Goal: Find specific page/section: Find specific page/section

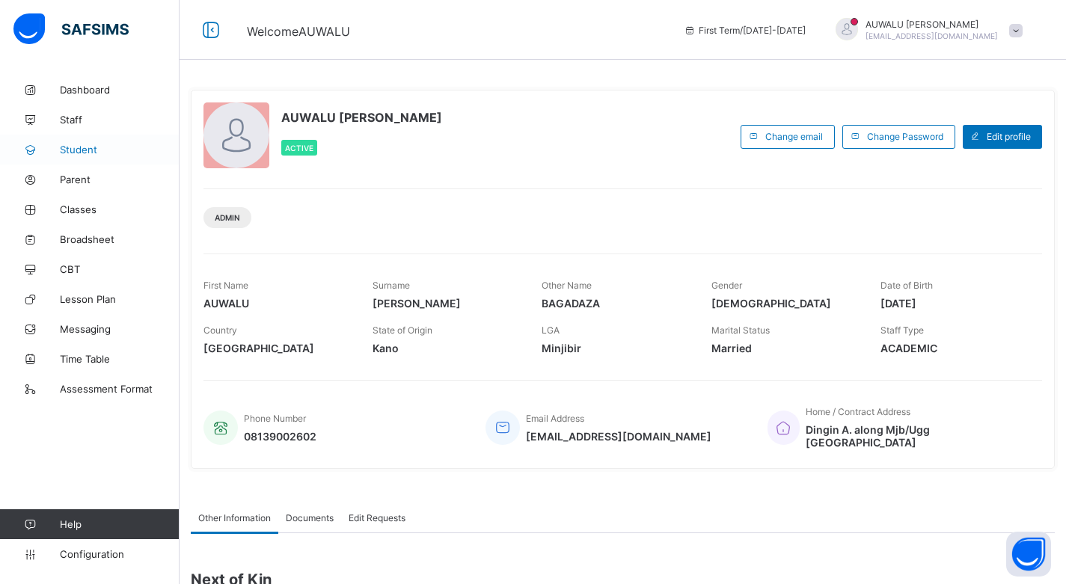
click at [86, 150] on span "Student" at bounding box center [120, 150] width 120 height 12
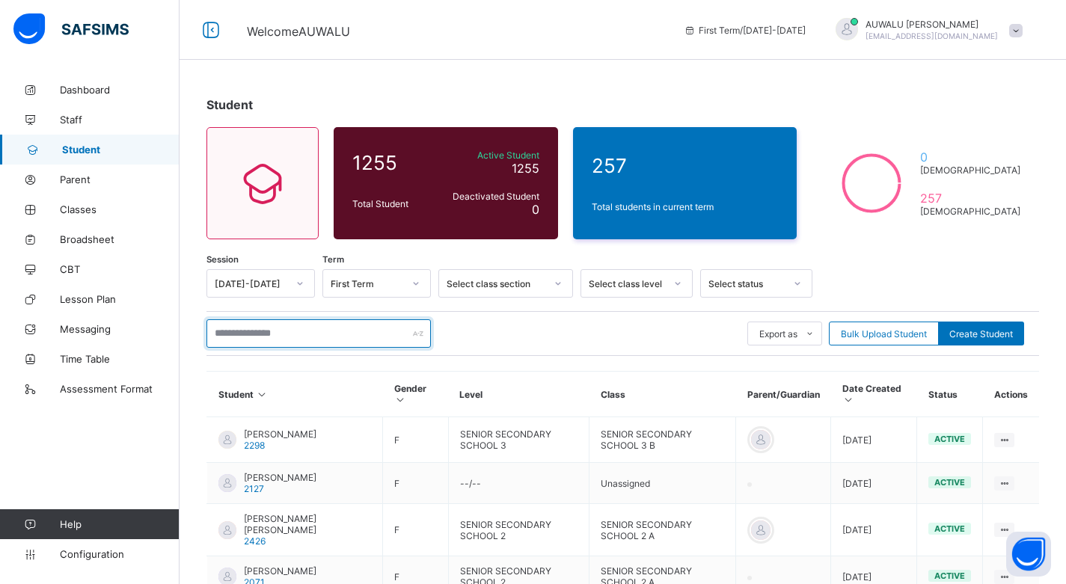
click at [297, 337] on input "text" at bounding box center [319, 333] width 224 height 28
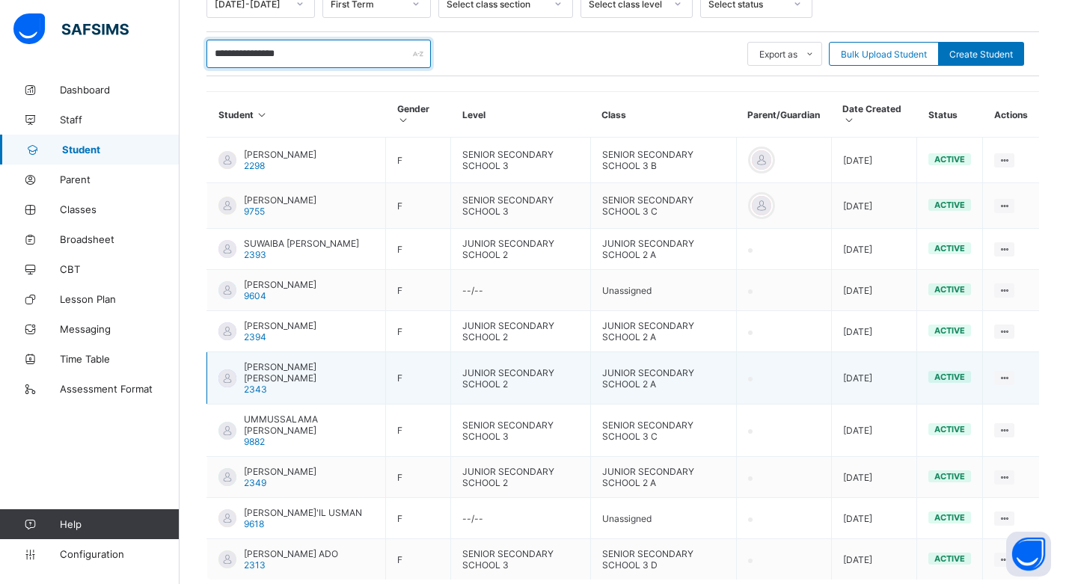
scroll to position [355, 0]
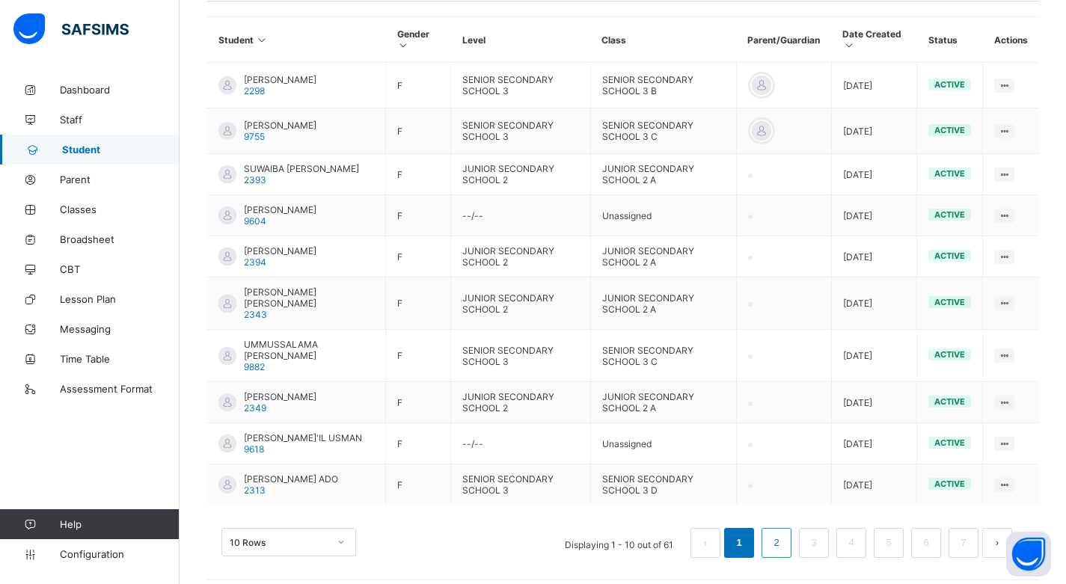
click at [780, 542] on li "2" at bounding box center [777, 543] width 30 height 30
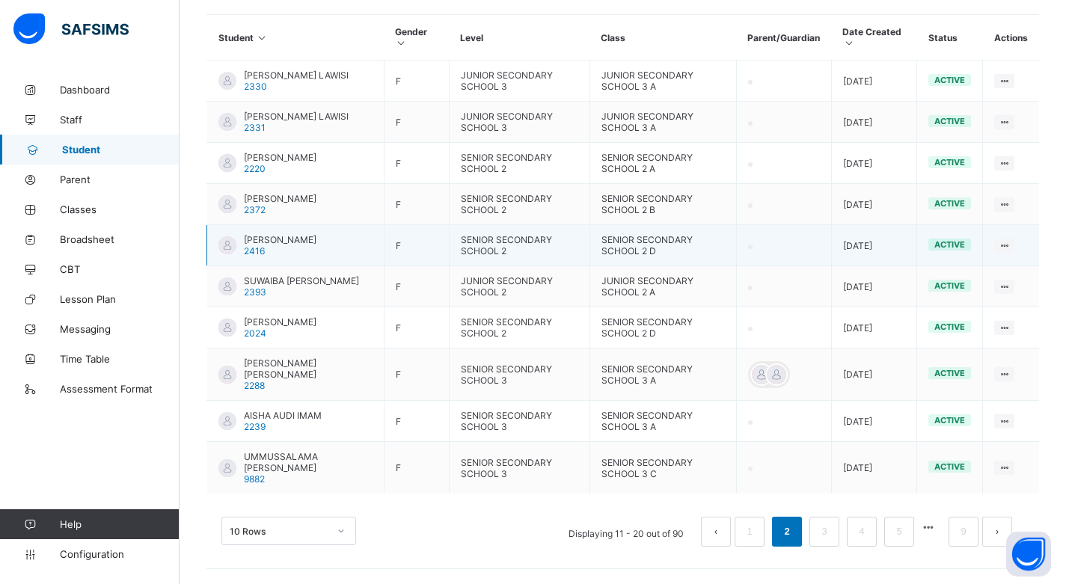
scroll to position [0, 0]
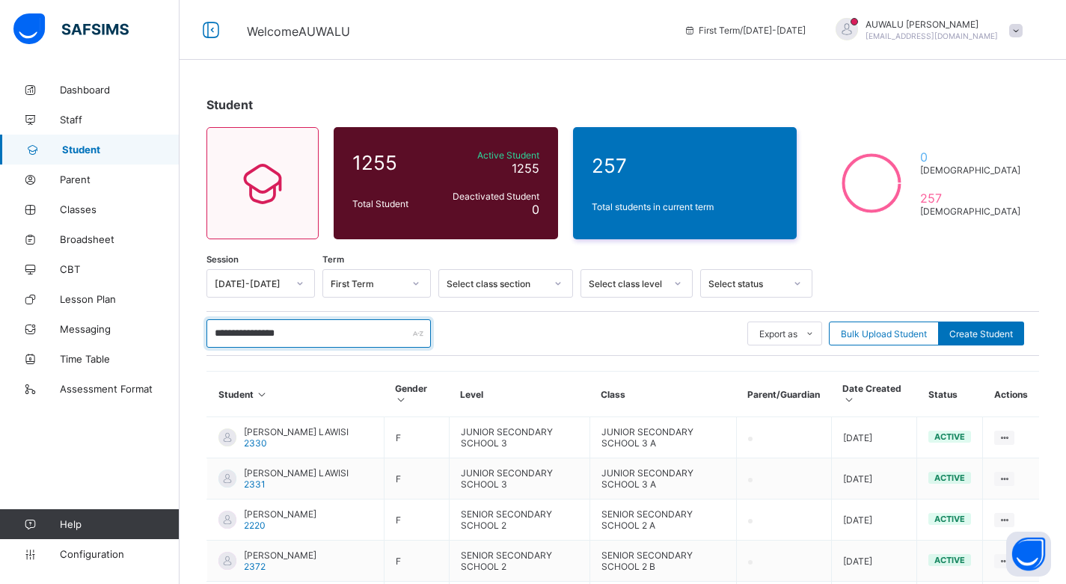
drag, startPoint x: 335, startPoint y: 328, endPoint x: 181, endPoint y: 333, distance: 154.2
click at [184, 332] on div "**********" at bounding box center [623, 508] width 887 height 866
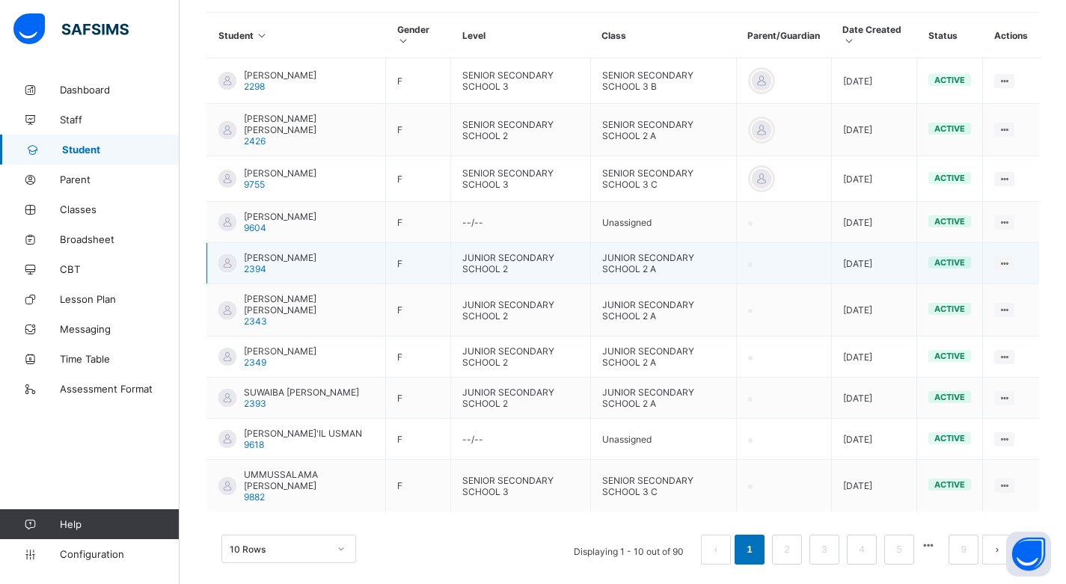
scroll to position [60, 0]
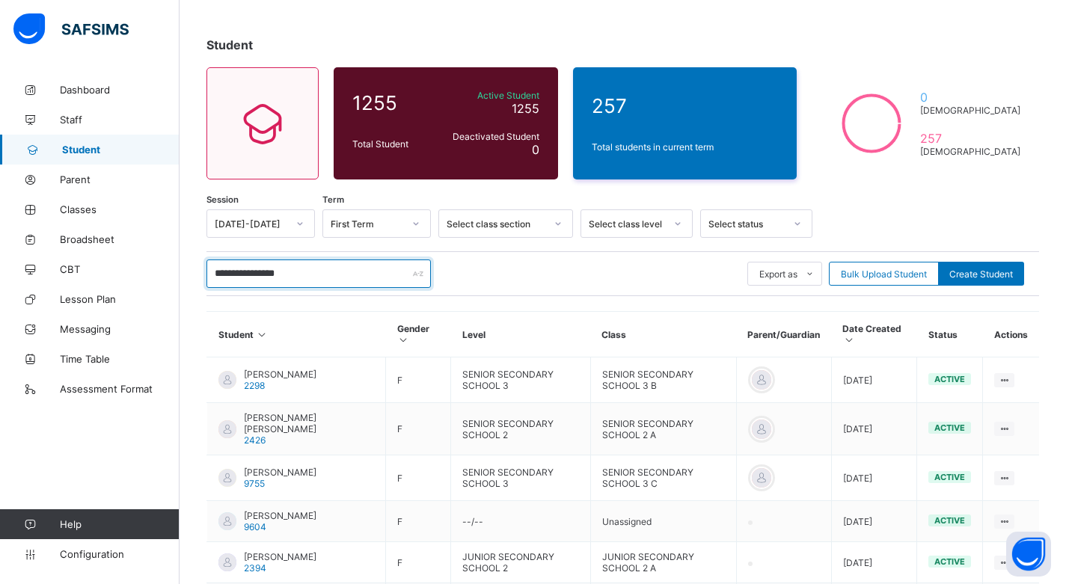
click at [283, 275] on input "**********" at bounding box center [319, 274] width 224 height 28
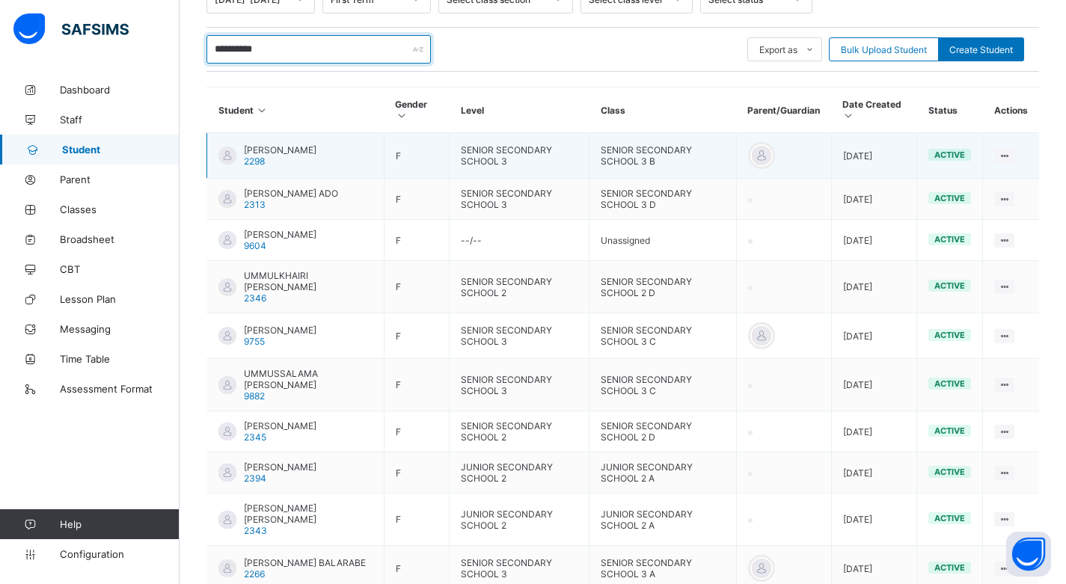
scroll to position [370, 0]
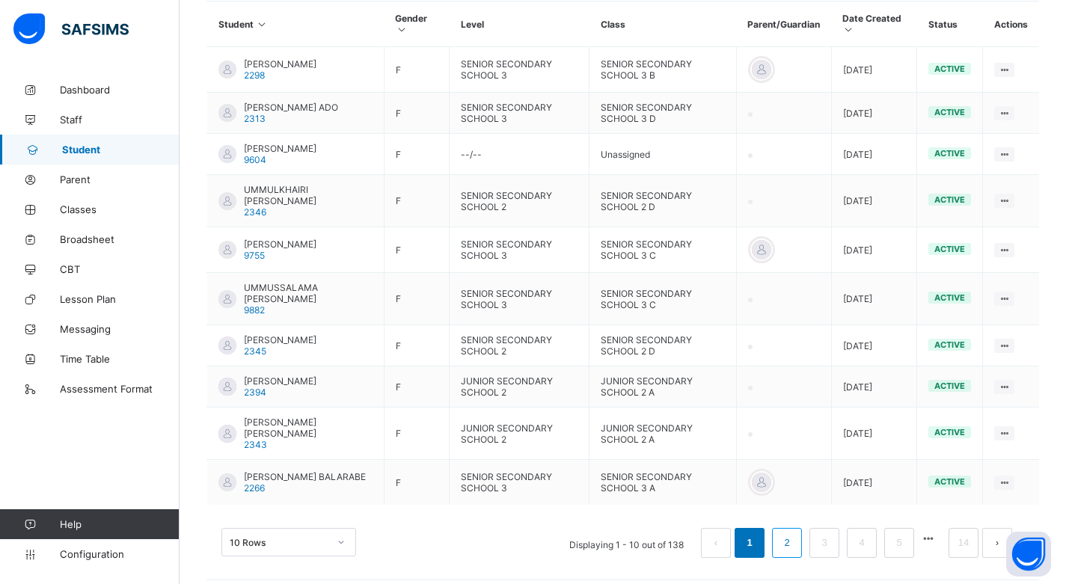
click at [794, 536] on link "2" at bounding box center [787, 542] width 14 height 19
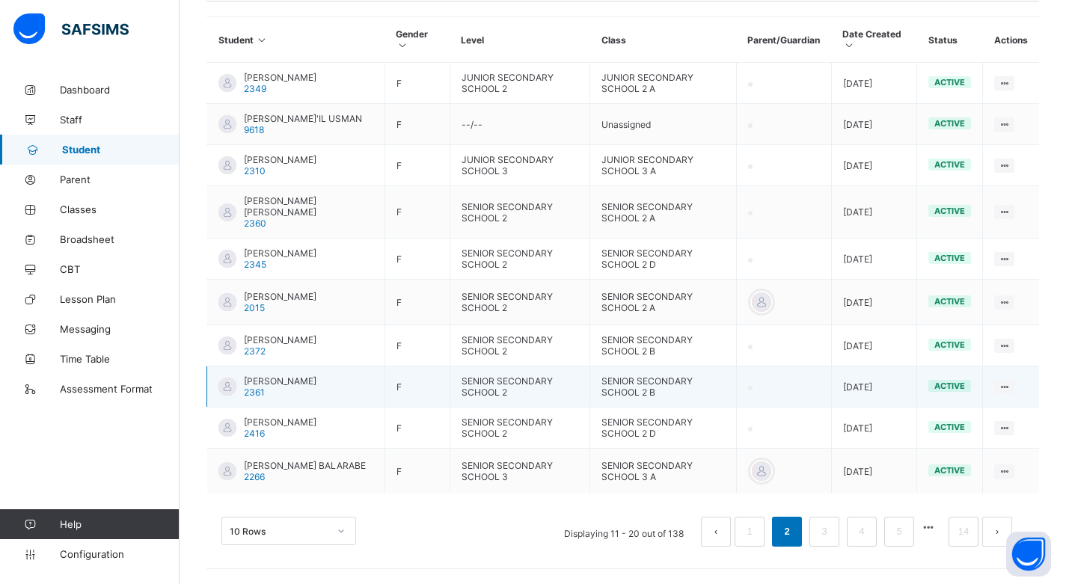
scroll to position [377, 0]
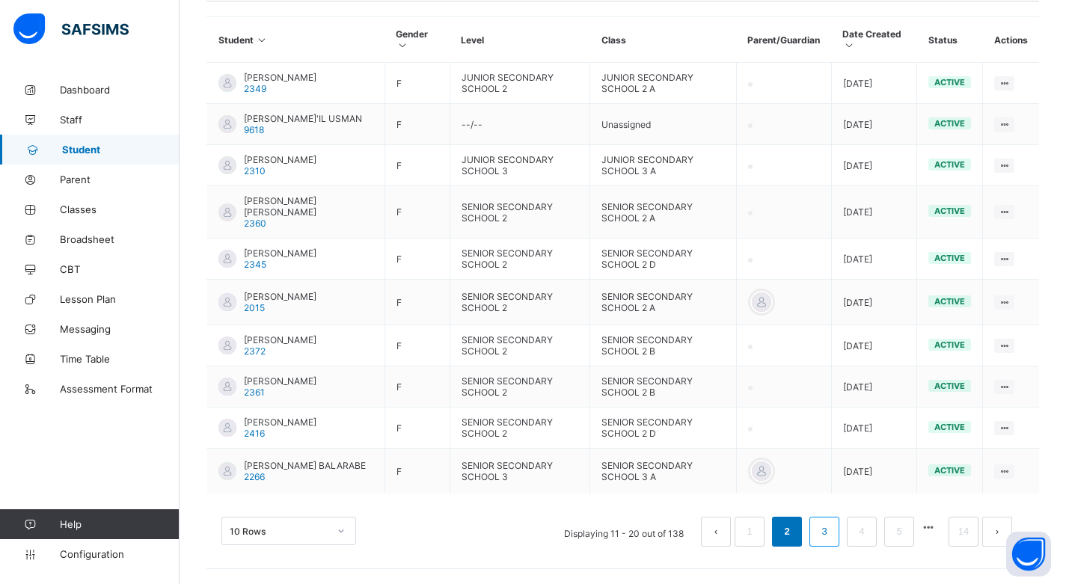
click at [831, 536] on link "3" at bounding box center [824, 531] width 14 height 19
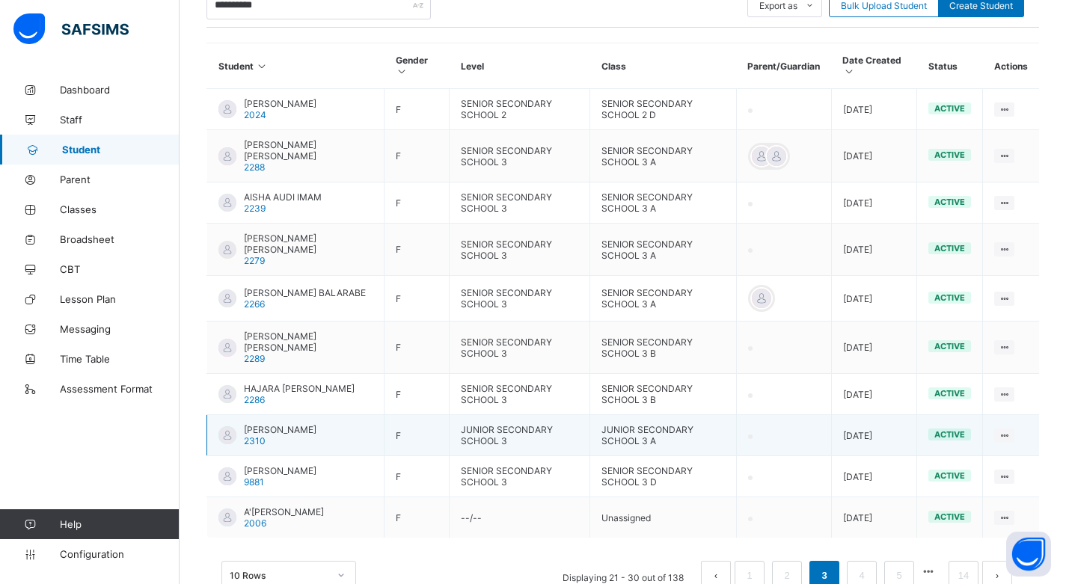
scroll to position [361, 0]
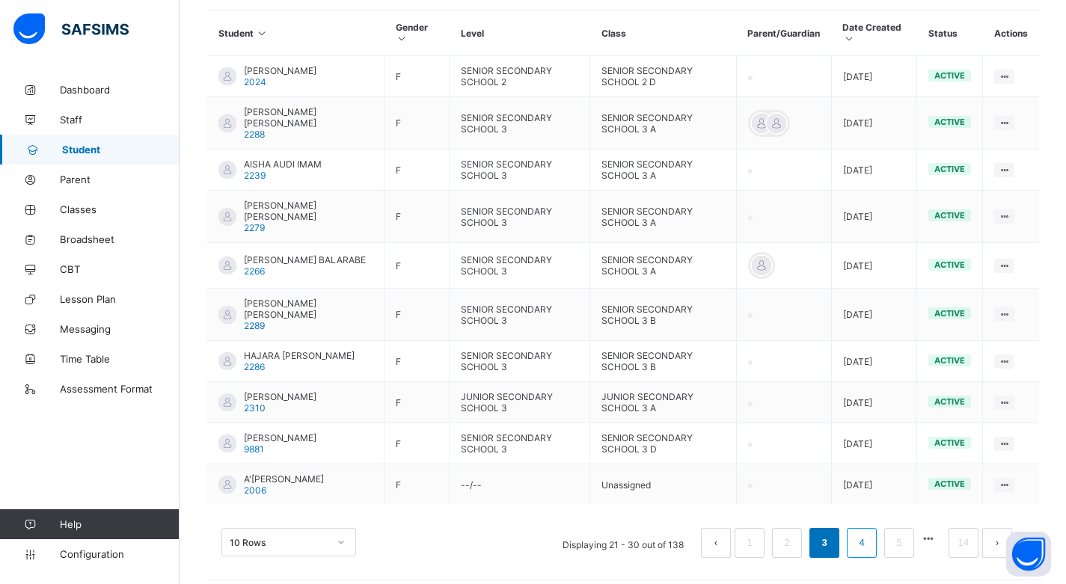
click at [866, 533] on link "4" at bounding box center [861, 542] width 14 height 19
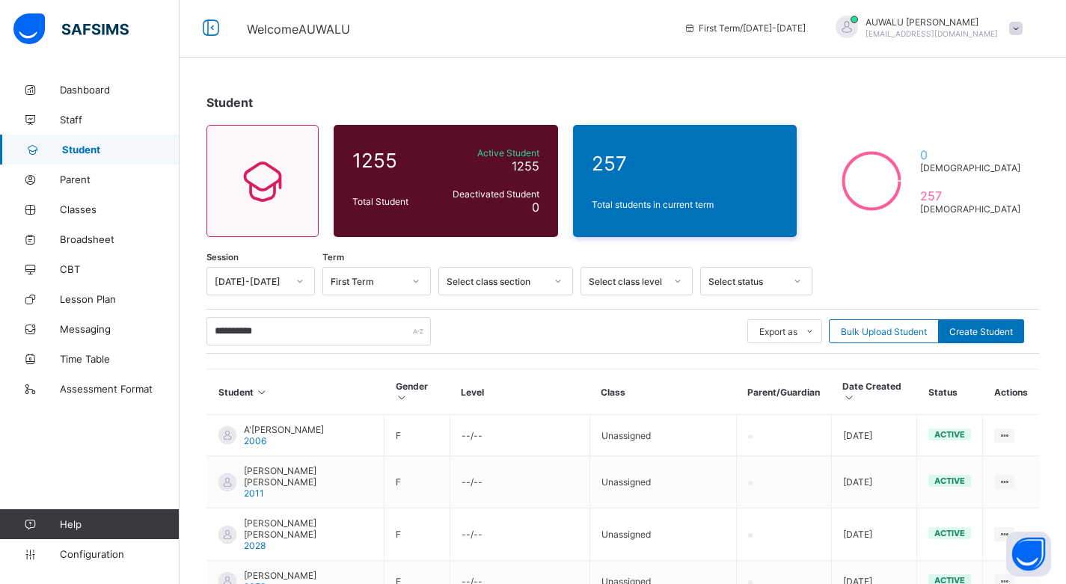
scroll to position [0, 0]
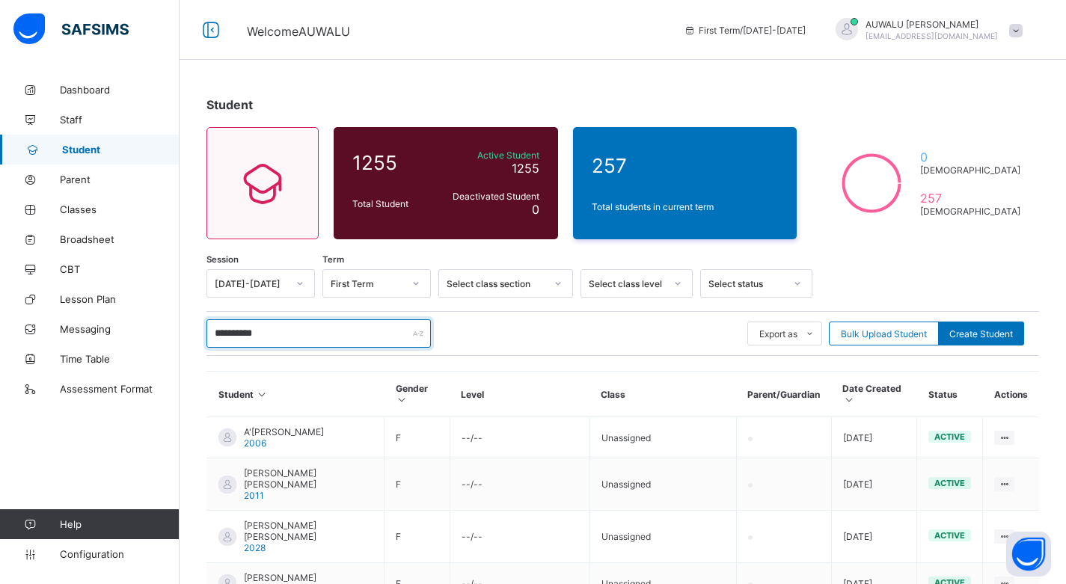
drag, startPoint x: 315, startPoint y: 335, endPoint x: 199, endPoint y: 341, distance: 116.1
click at [199, 341] on div "**********" at bounding box center [623, 514] width 887 height 878
type input "****"
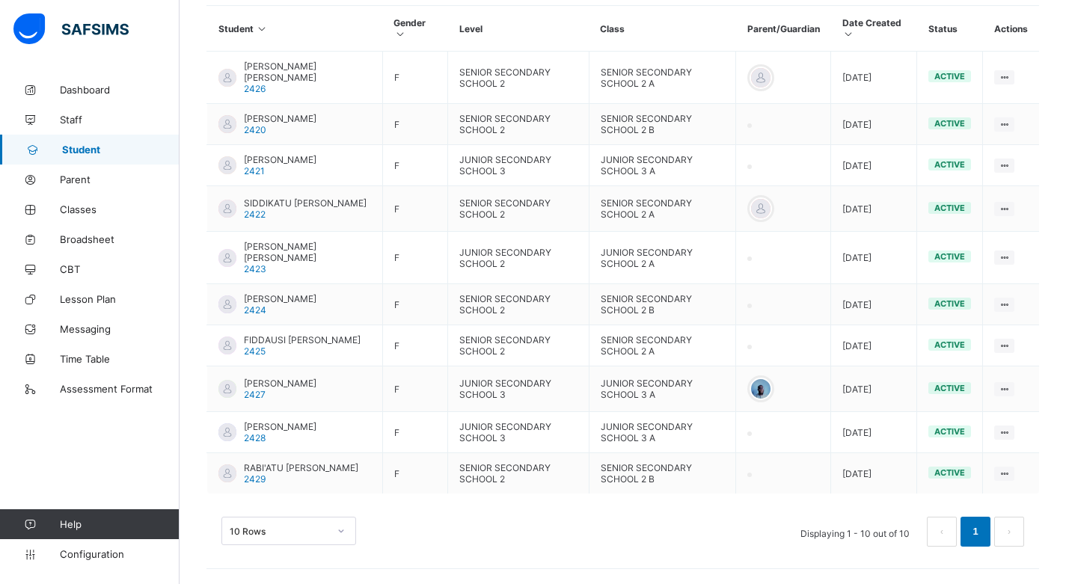
scroll to position [366, 0]
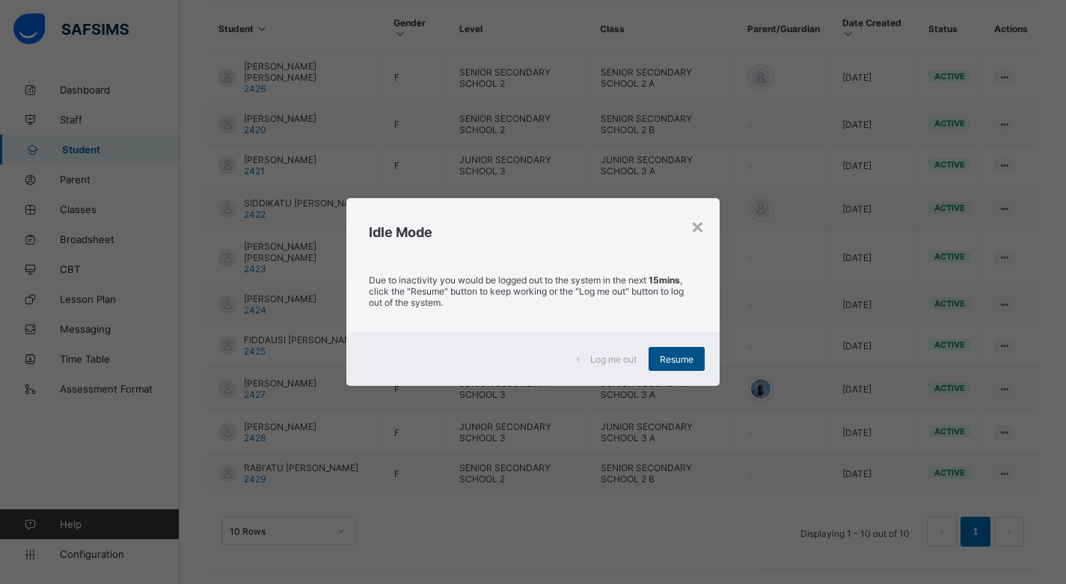
click at [687, 364] on span "Resume" at bounding box center [677, 359] width 34 height 11
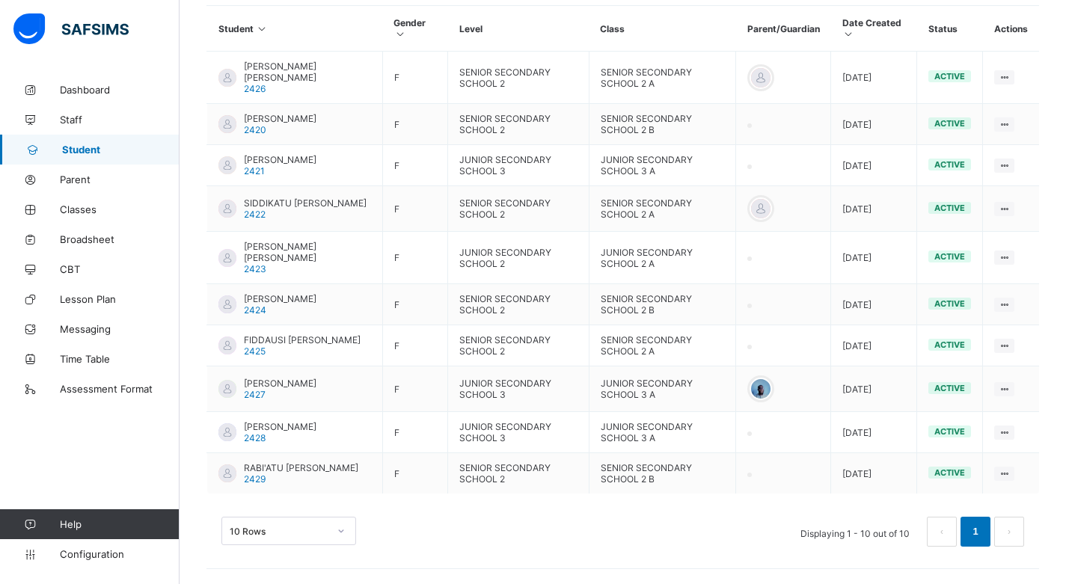
click at [744, 545] on div "10 Rows Displaying 1 - 10 out of 10 1" at bounding box center [622, 532] width 803 height 30
